Goal: Consume media (video, audio): Consume media (video, audio)

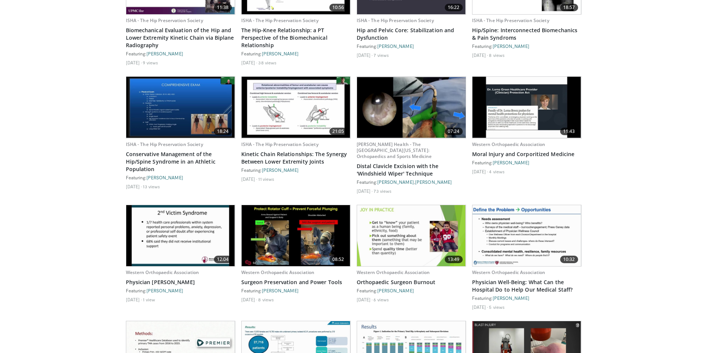
scroll to position [507, 0]
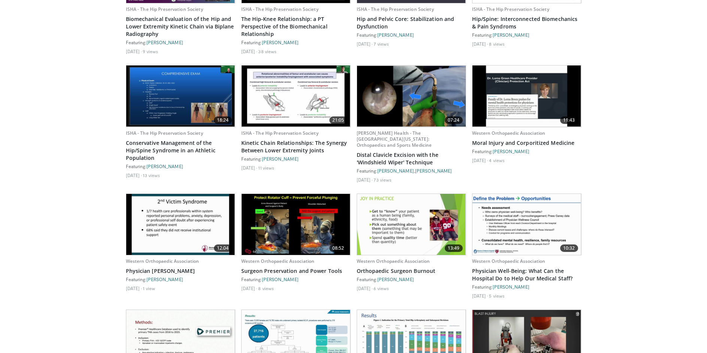
click at [395, 230] on img at bounding box center [411, 224] width 109 height 61
click at [411, 223] on img at bounding box center [411, 224] width 109 height 61
click at [401, 269] on link "Orthopaedic Surgeon Burnout" at bounding box center [411, 270] width 109 height 7
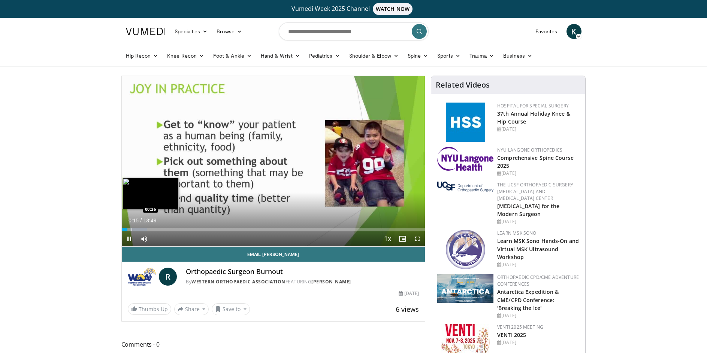
click at [131, 227] on div "Loaded : 8.37% 00:15 00:26" at bounding box center [273, 227] width 303 height 7
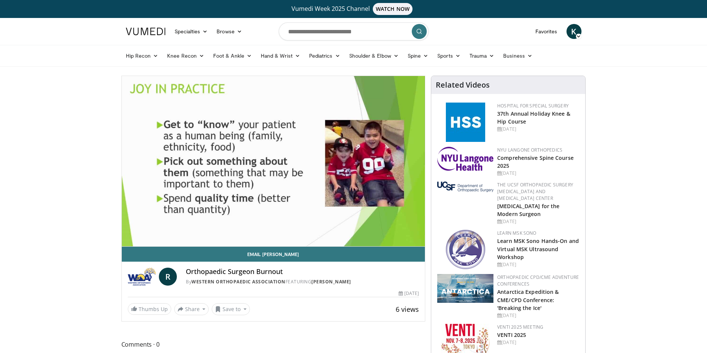
click at [127, 228] on div "10 seconds Tap to unmute" at bounding box center [273, 161] width 303 height 170
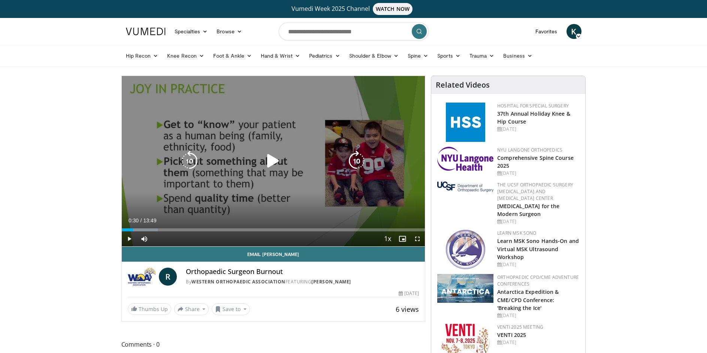
click at [187, 158] on icon "Video Player" at bounding box center [189, 161] width 21 height 21
click at [357, 162] on icon "Video Player" at bounding box center [356, 161] width 21 height 21
click at [356, 160] on icon "Video Player" at bounding box center [356, 161] width 21 height 21
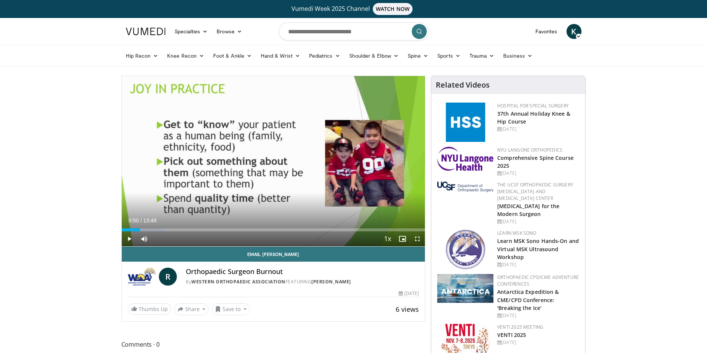
click at [356, 160] on div "20 seconds Tap to unmute" at bounding box center [273, 161] width 303 height 170
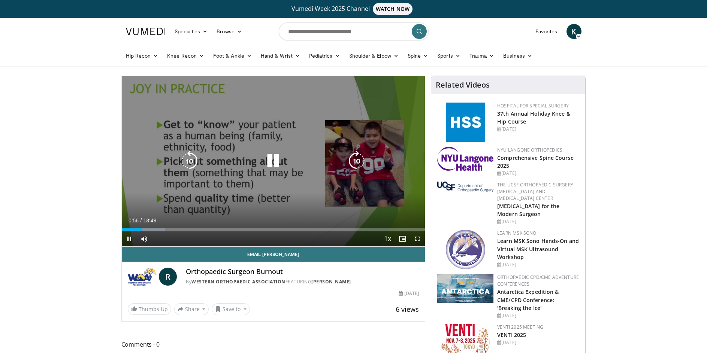
click at [357, 161] on icon "Video Player" at bounding box center [356, 161] width 21 height 21
click at [354, 158] on icon "Video Player" at bounding box center [356, 161] width 21 height 21
click at [357, 167] on icon "Video Player" at bounding box center [356, 161] width 21 height 21
click at [357, 162] on icon "Video Player" at bounding box center [356, 161] width 21 height 21
click at [357, 163] on icon "Video Player" at bounding box center [356, 161] width 21 height 21
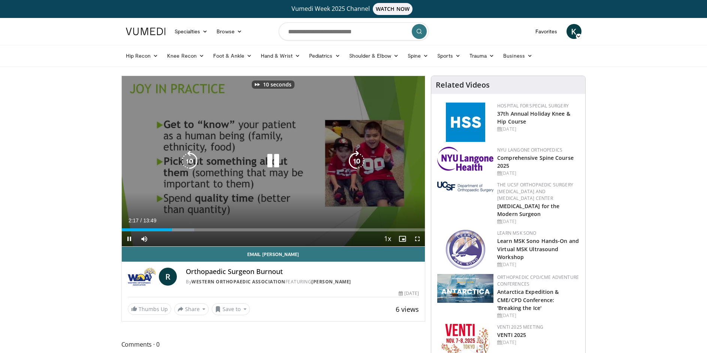
click at [357, 163] on icon "Video Player" at bounding box center [356, 161] width 21 height 21
click at [358, 158] on icon "Video Player" at bounding box center [356, 161] width 21 height 21
click at [274, 160] on icon "Video Player" at bounding box center [273, 161] width 21 height 21
click at [356, 157] on icon "Video Player" at bounding box center [356, 161] width 21 height 21
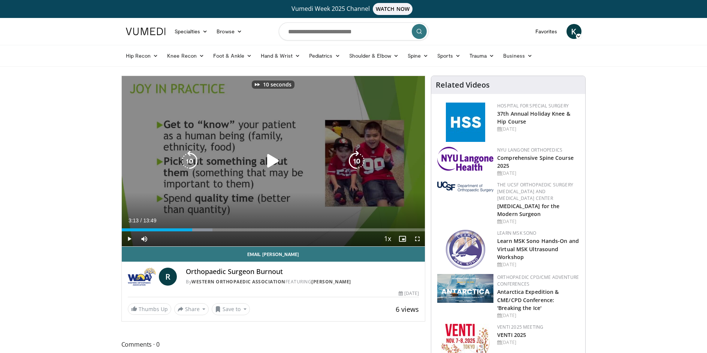
click at [356, 157] on icon "Video Player" at bounding box center [356, 161] width 21 height 21
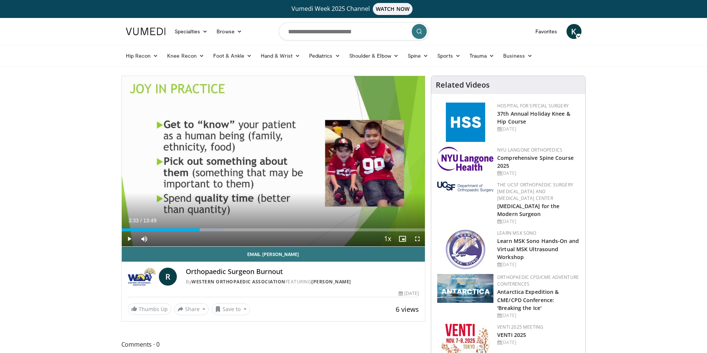
click at [356, 157] on div "30 seconds Tap to unmute" at bounding box center [273, 161] width 303 height 170
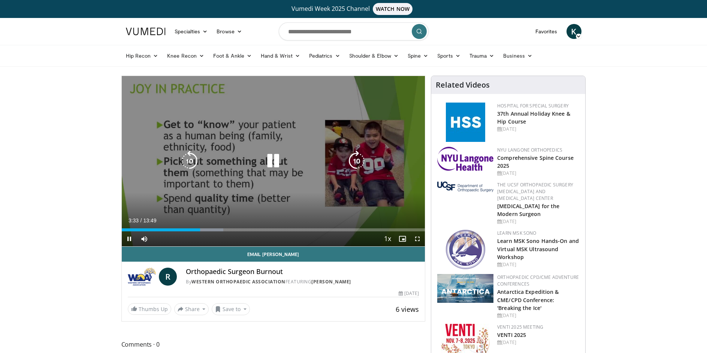
click at [357, 157] on icon "Video Player" at bounding box center [356, 161] width 21 height 21
click at [356, 158] on icon "Video Player" at bounding box center [356, 161] width 21 height 21
click at [356, 163] on icon "Video Player" at bounding box center [356, 161] width 21 height 21
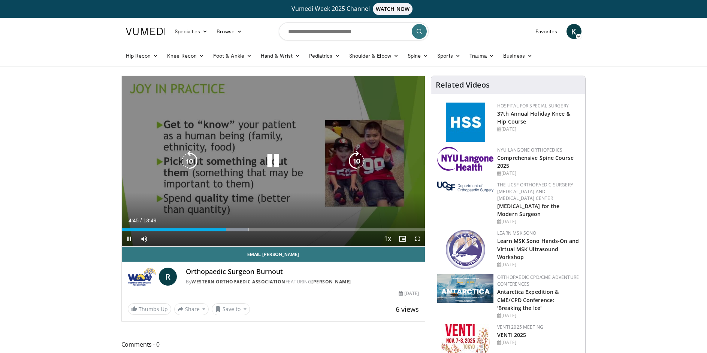
click at [356, 164] on icon "Video Player" at bounding box center [356, 161] width 21 height 21
click at [354, 161] on icon "Video Player" at bounding box center [356, 161] width 21 height 21
click at [354, 161] on div "30 seconds Tap to unmute" at bounding box center [273, 161] width 303 height 170
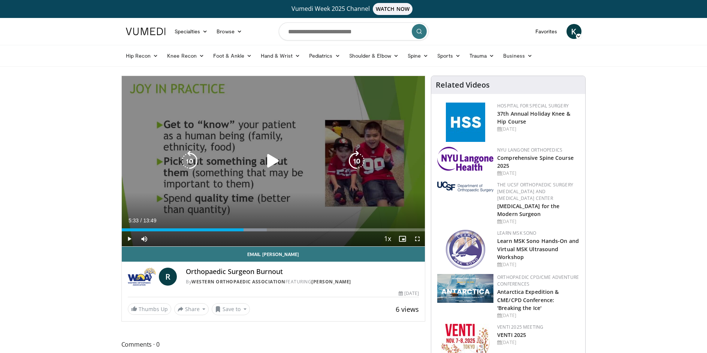
click at [355, 161] on icon "Video Player" at bounding box center [356, 161] width 21 height 21
click at [359, 160] on icon "Video Player" at bounding box center [356, 161] width 21 height 21
click at [357, 157] on icon "Video Player" at bounding box center [356, 161] width 21 height 21
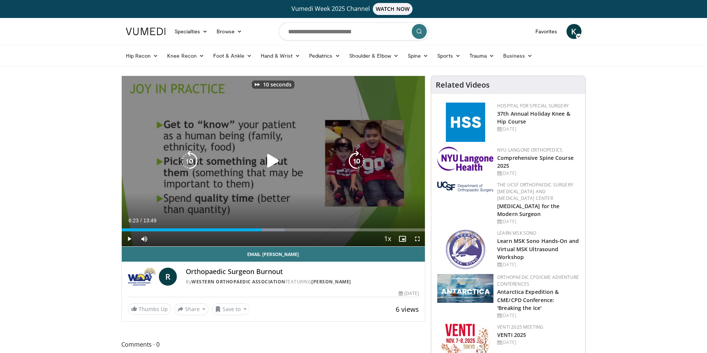
click at [357, 157] on icon "Video Player" at bounding box center [356, 161] width 21 height 21
click at [364, 157] on icon "Video Player" at bounding box center [356, 161] width 21 height 21
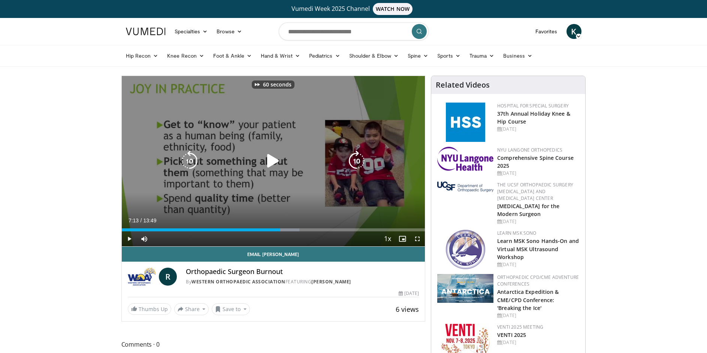
click at [364, 157] on icon "Video Player" at bounding box center [356, 161] width 21 height 21
click at [359, 160] on icon "Video Player" at bounding box center [356, 161] width 21 height 21
click at [354, 161] on icon "Video Player" at bounding box center [356, 161] width 21 height 21
click at [355, 161] on icon "Video Player" at bounding box center [356, 161] width 21 height 21
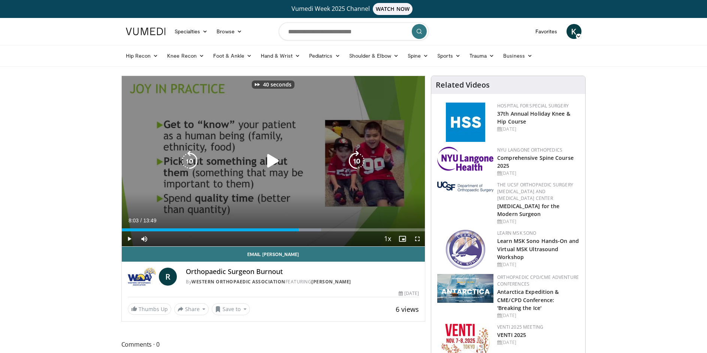
click at [355, 161] on icon "Video Player" at bounding box center [356, 161] width 21 height 21
click at [353, 163] on icon "Video Player" at bounding box center [356, 161] width 21 height 21
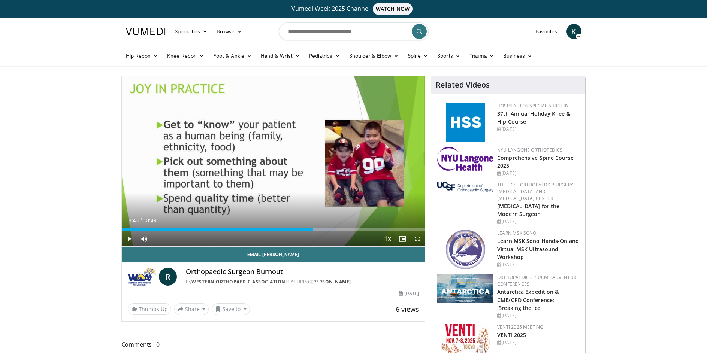
click at [353, 163] on div "20 seconds Tap to unmute" at bounding box center [273, 161] width 303 height 170
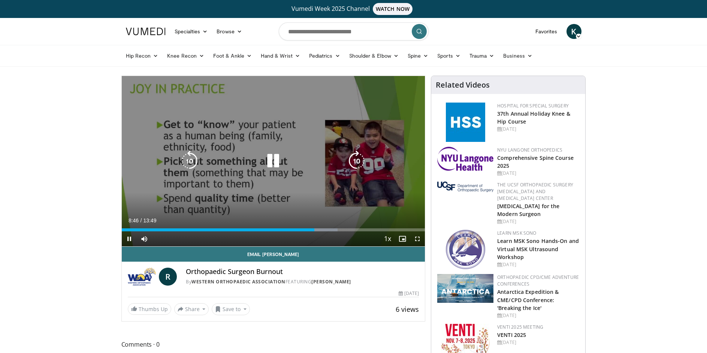
click at [353, 169] on icon "Video Player" at bounding box center [356, 161] width 21 height 21
click at [273, 158] on icon "Video Player" at bounding box center [273, 161] width 21 height 21
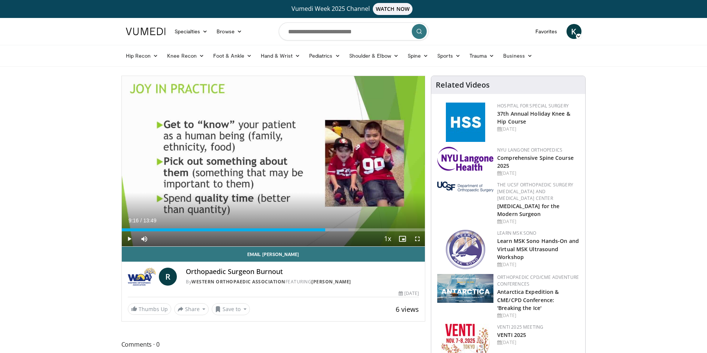
click at [359, 161] on div "20 seconds Tap to unmute" at bounding box center [273, 161] width 303 height 170
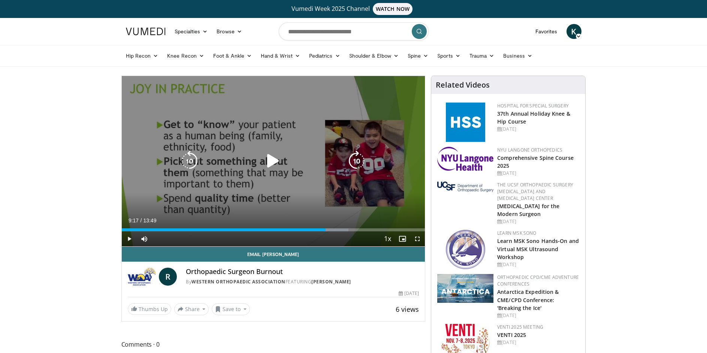
click at [354, 158] on icon "Video Player" at bounding box center [356, 161] width 21 height 21
click at [355, 161] on icon "Video Player" at bounding box center [356, 161] width 21 height 21
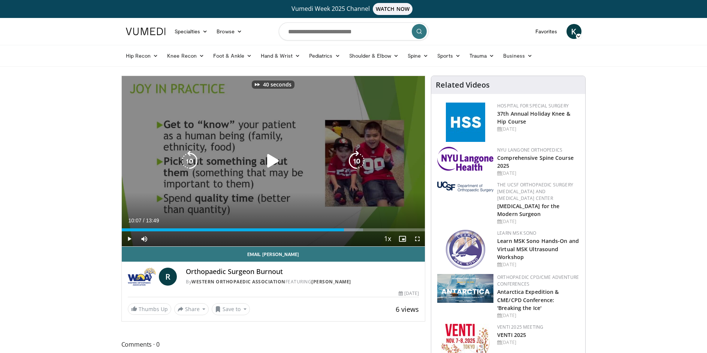
click at [356, 162] on icon "Video Player" at bounding box center [356, 161] width 21 height 21
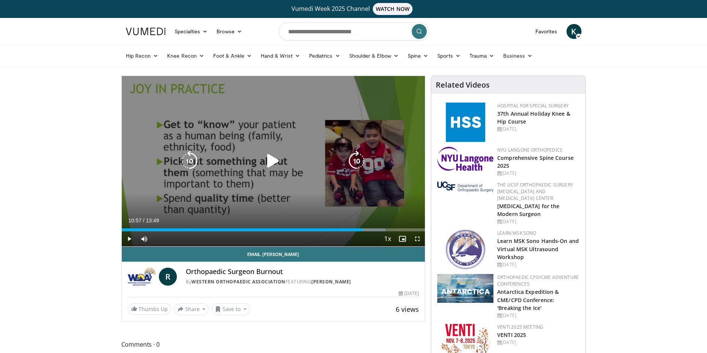
click at [357, 158] on icon "Video Player" at bounding box center [356, 161] width 21 height 21
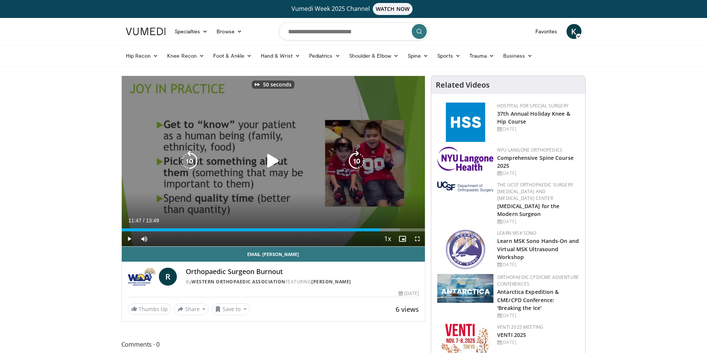
click at [357, 158] on icon "Video Player" at bounding box center [356, 161] width 21 height 21
click at [357, 155] on icon "Video Player" at bounding box center [356, 161] width 21 height 21
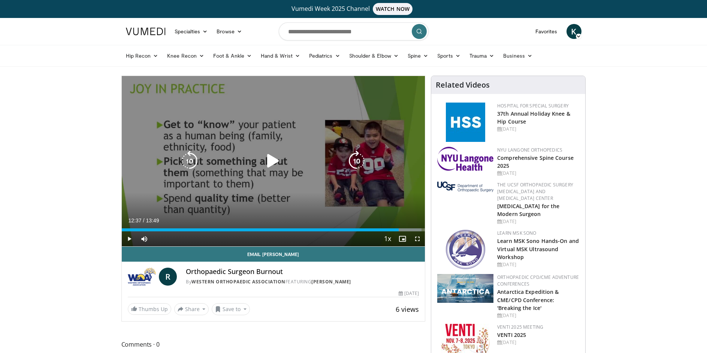
click at [348, 158] on icon "Video Player" at bounding box center [356, 161] width 21 height 21
click at [351, 159] on icon "Video Player" at bounding box center [356, 161] width 21 height 21
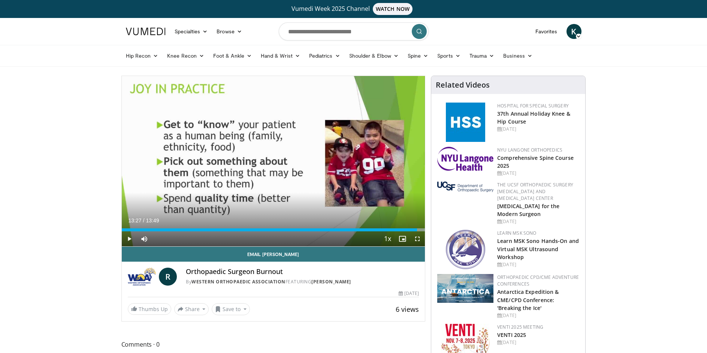
click at [351, 159] on div "50 seconds Tap to unmute" at bounding box center [273, 161] width 303 height 170
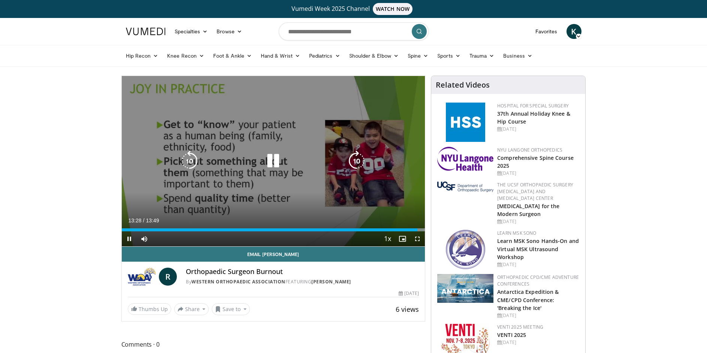
click at [358, 160] on icon "Video Player" at bounding box center [356, 161] width 21 height 21
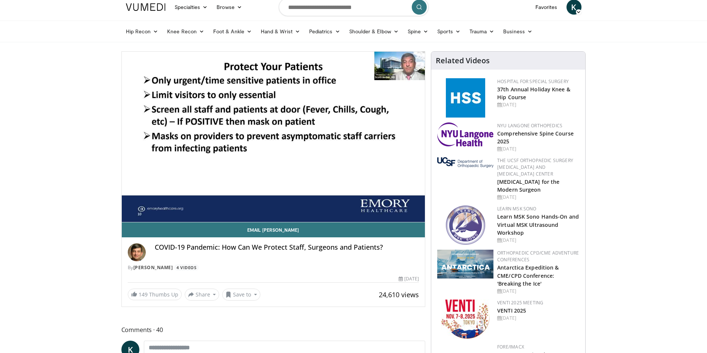
scroll to position [37, 0]
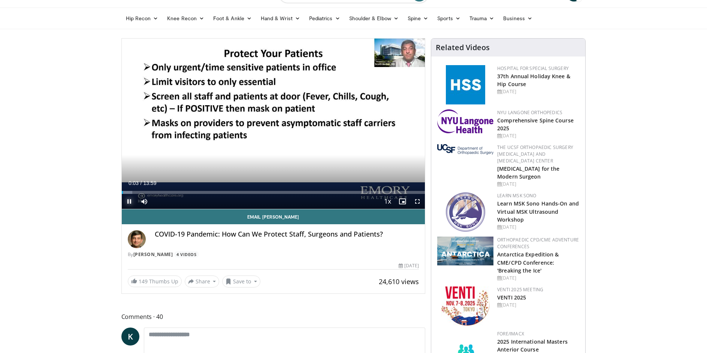
drag, startPoint x: 129, startPoint y: 202, endPoint x: 123, endPoint y: 204, distance: 6.4
click at [129, 202] on span "Video Player" at bounding box center [129, 201] width 15 height 15
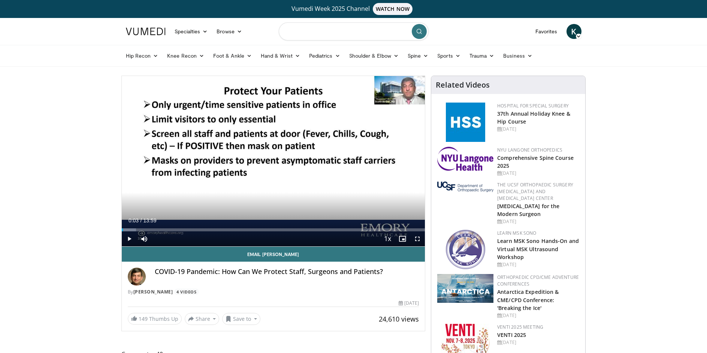
click at [346, 32] on input "Search topics, interventions" at bounding box center [354, 31] width 150 height 18
